Goal: Information Seeking & Learning: Learn about a topic

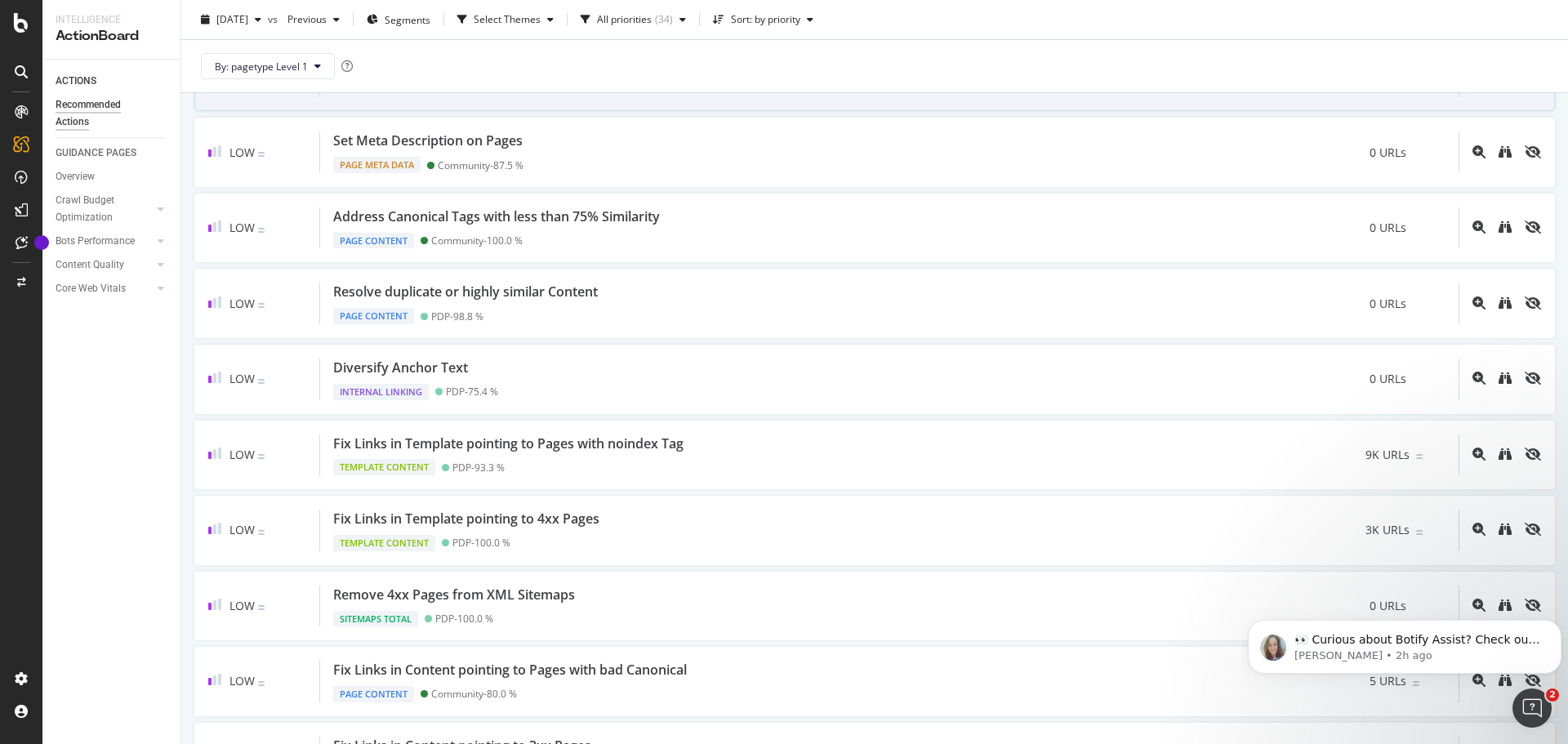
scroll to position [1061, 0]
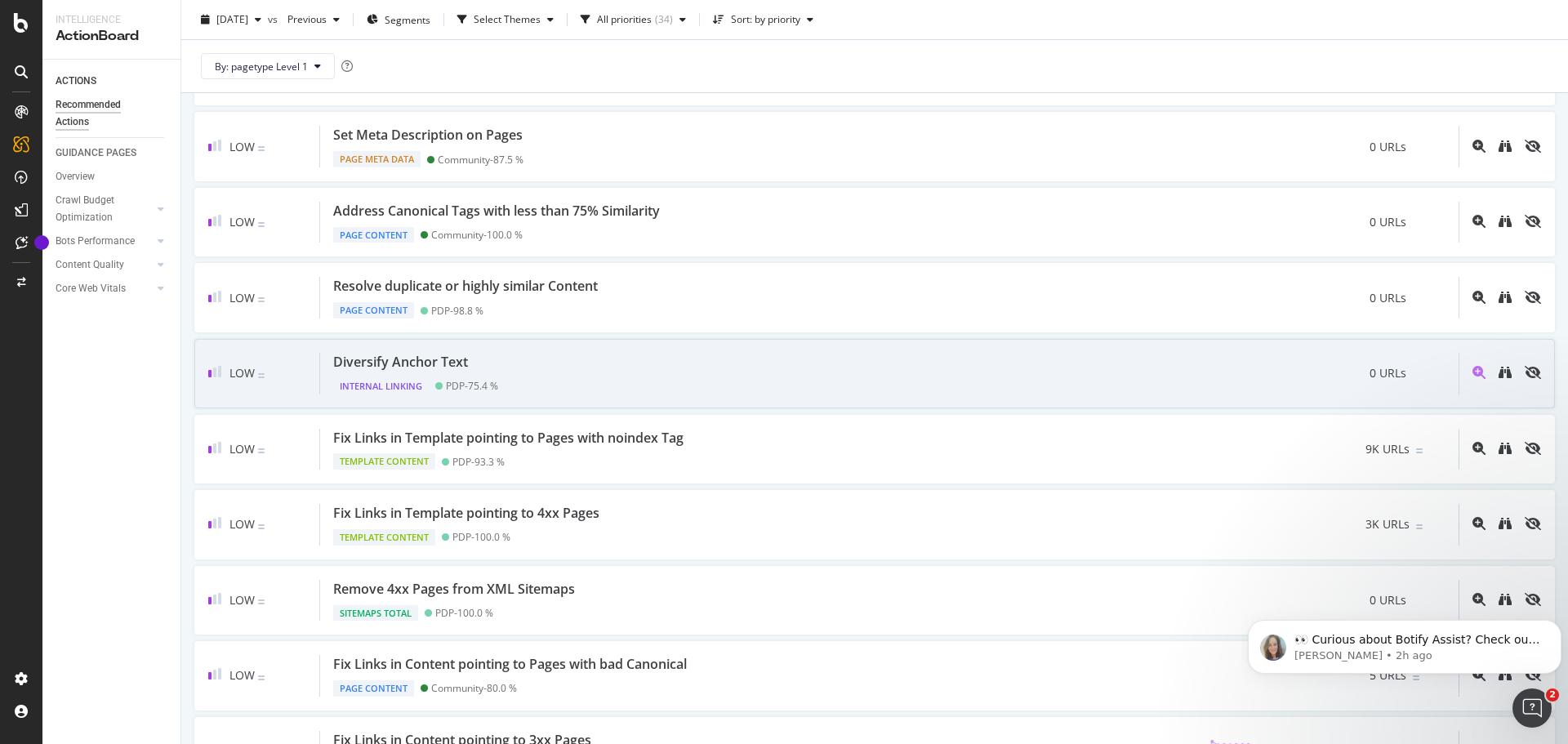
click at [436, 366] on div "Diversify Anchor Text" at bounding box center [401, 362] width 135 height 19
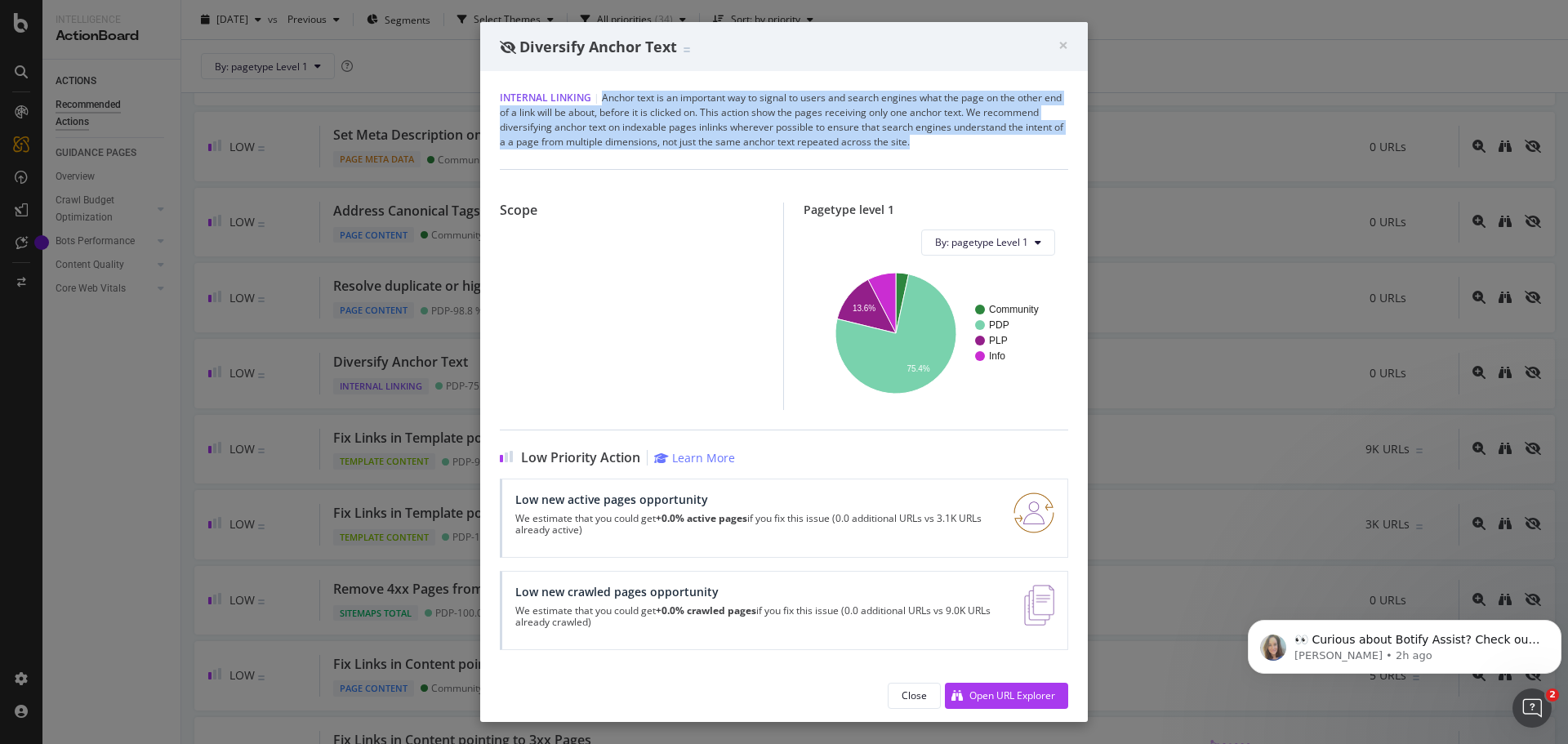
drag, startPoint x: 902, startPoint y: 138, endPoint x: 609, endPoint y: 95, distance: 296.1
click at [606, 97] on div "Internal Linking | Anchor text is an important way to signal to users and searc…" at bounding box center [784, 119] width 568 height 58
copy div "nchor text is an important way to signal to users and search engines what the p…"
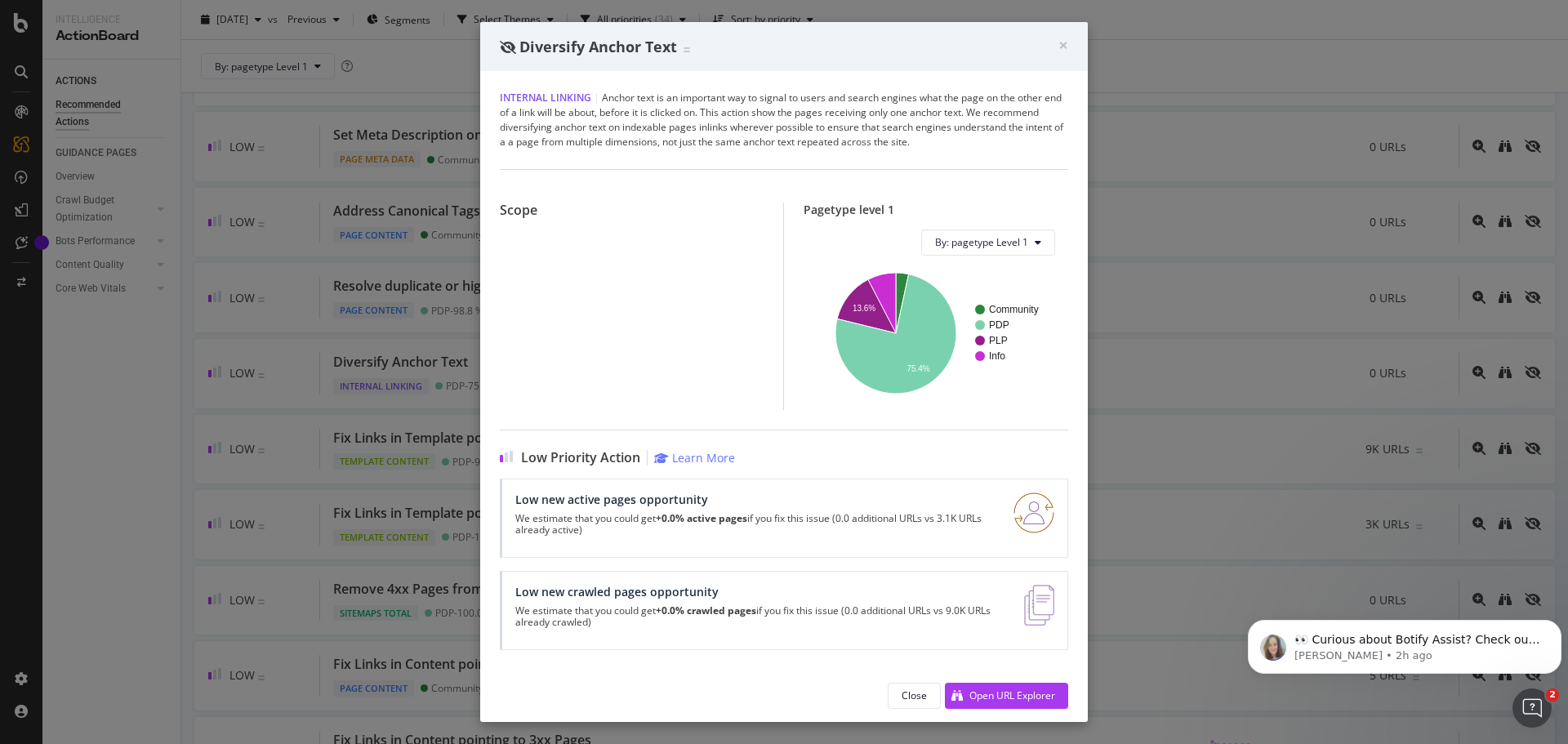
drag, startPoint x: 1072, startPoint y: 48, endPoint x: 1071, endPoint y: 63, distance: 15.0
click at [1072, 49] on div "× Close Diversify Anchor Text" at bounding box center [784, 47] width 608 height 49
click at [1067, 49] on span "×" at bounding box center [1063, 44] width 10 height 22
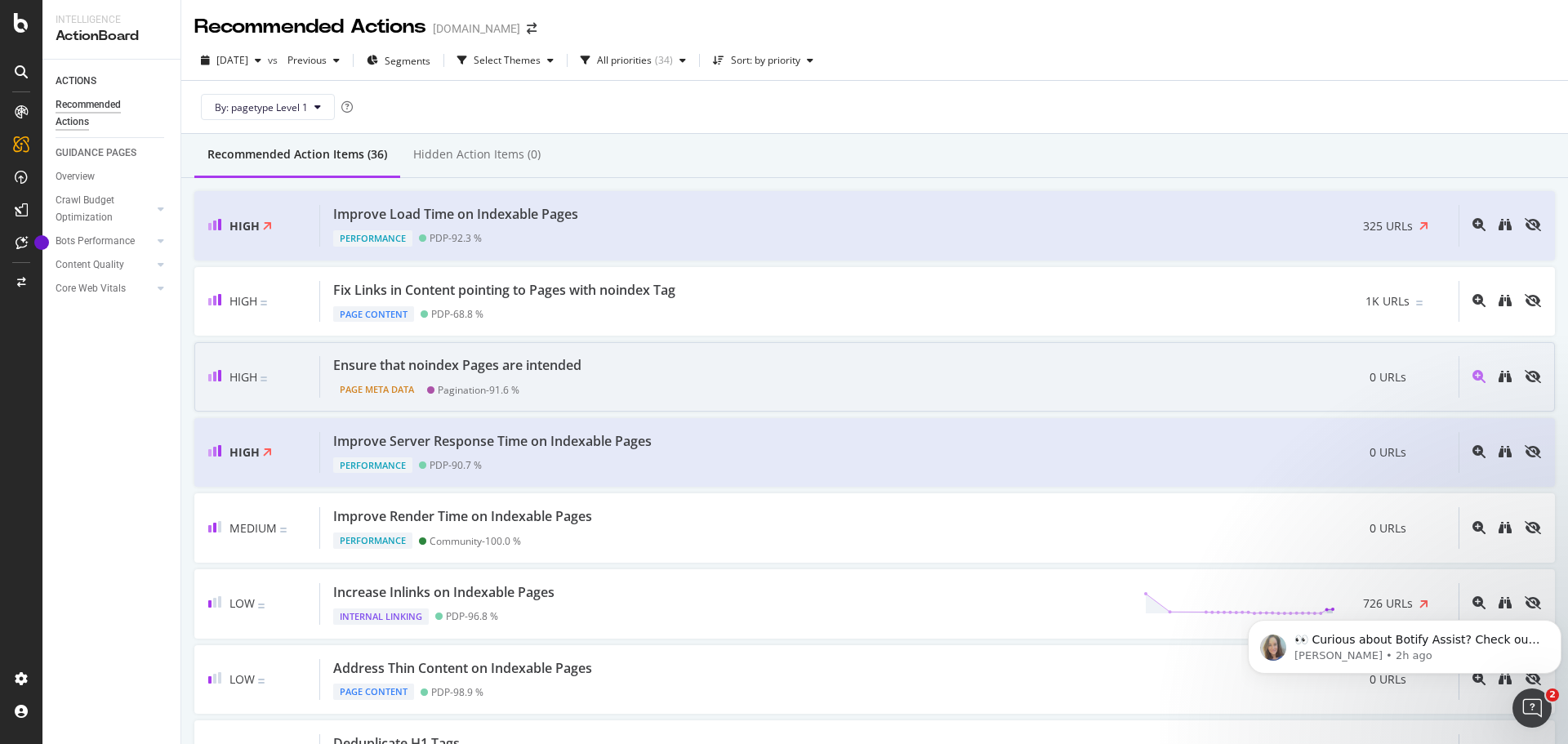
click at [618, 371] on div "Ensure that noindex Pages are intended Page Meta Data Pagination - 91.6 % 0 URLs" at bounding box center [890, 377] width 1139 height 41
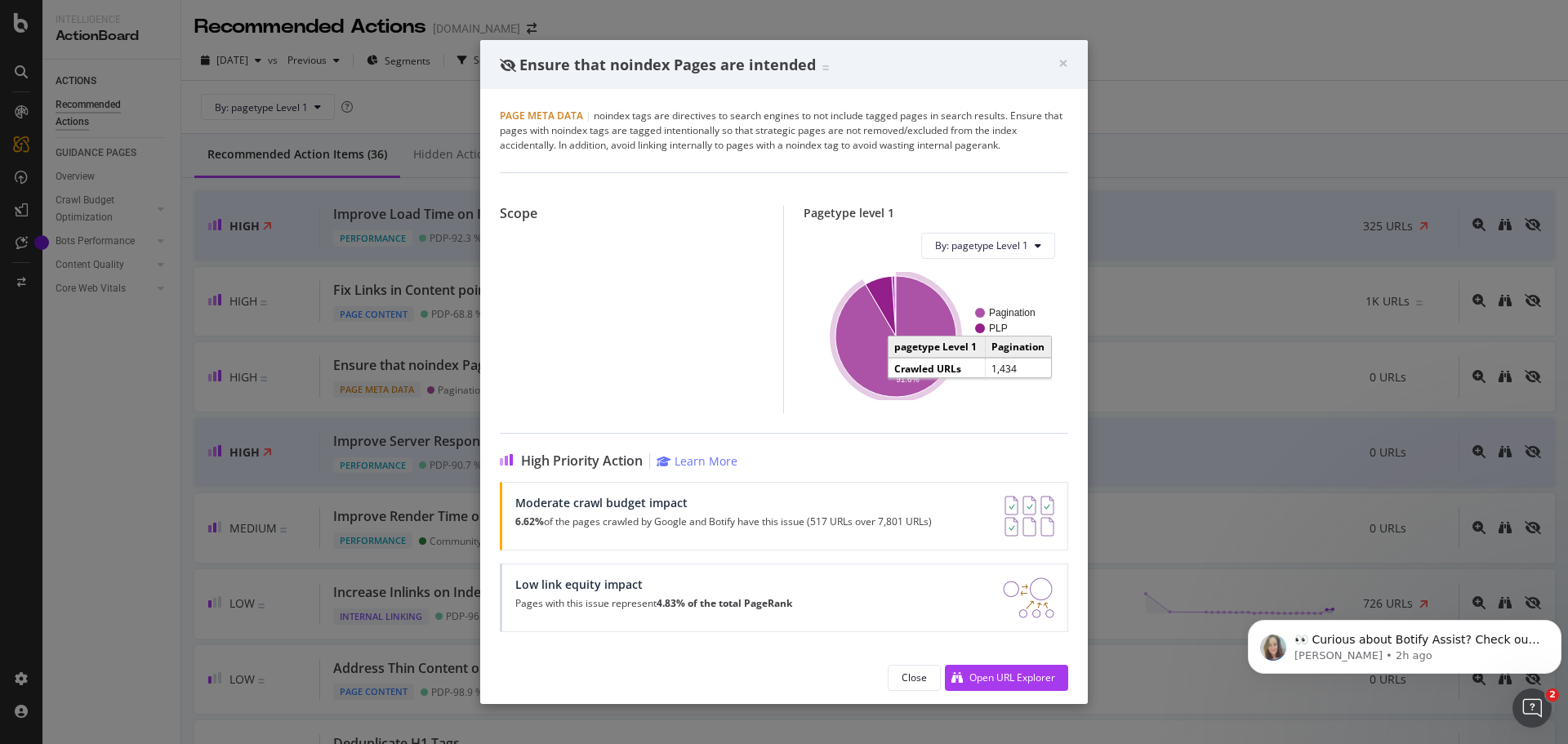
click at [854, 336] on icon "A chart." at bounding box center [896, 336] width 121 height 121
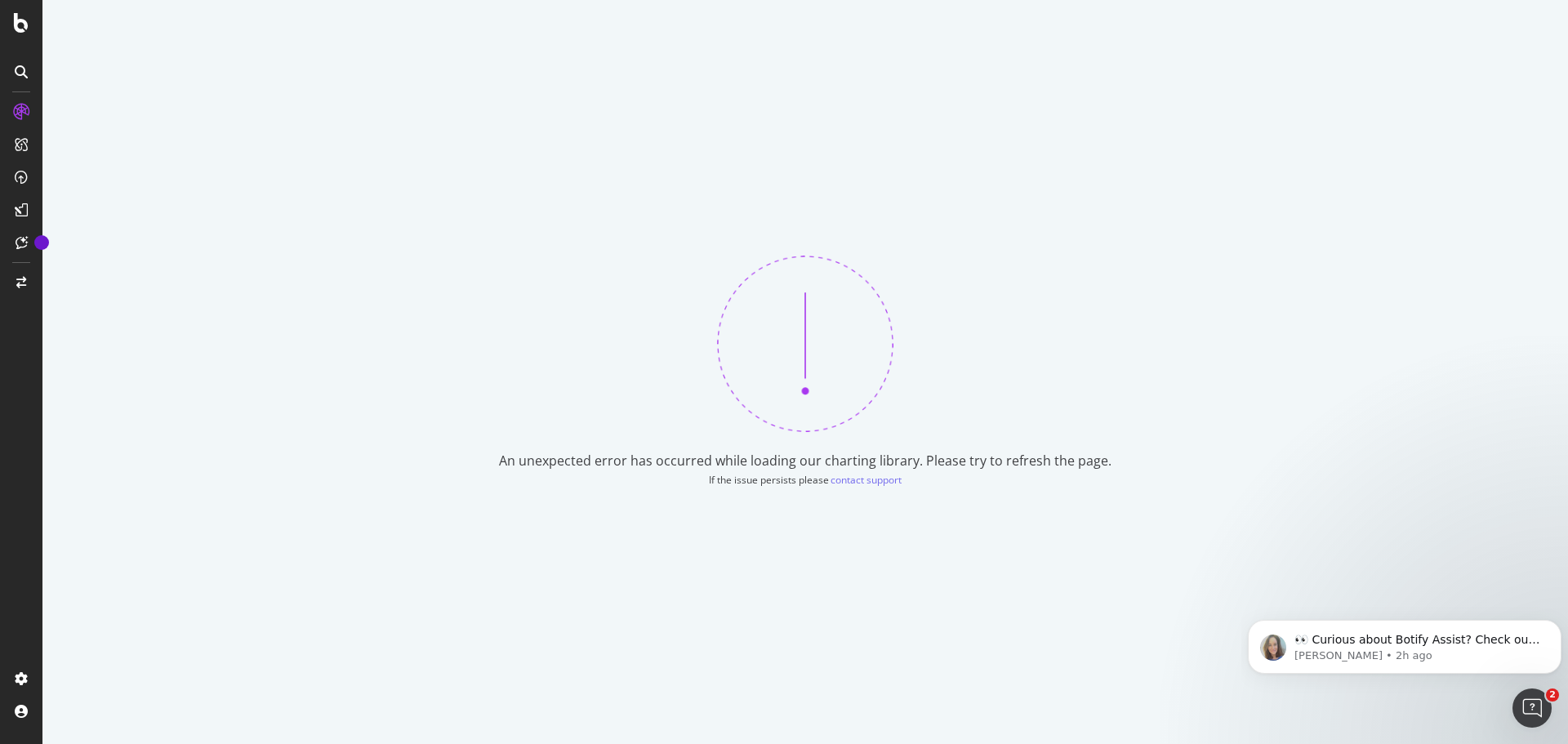
click at [814, 224] on div "An unexpected error has occurred while loading our charting library. Please try…" at bounding box center [805, 372] width 1526 height 744
